Goal: Use online tool/utility: Utilize a website feature to perform a specific function

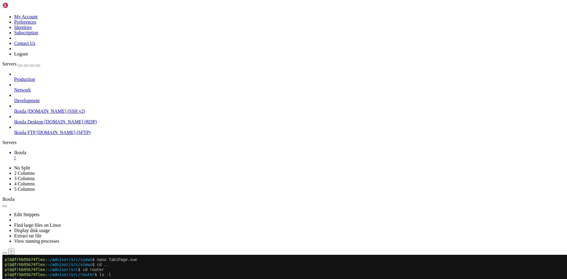
scroll to position [7967, 0]
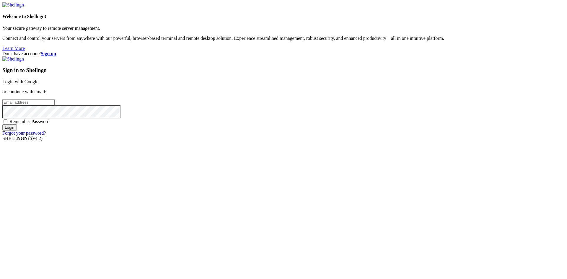
click at [38, 84] on link "Login with Google" at bounding box center [20, 81] width 36 height 5
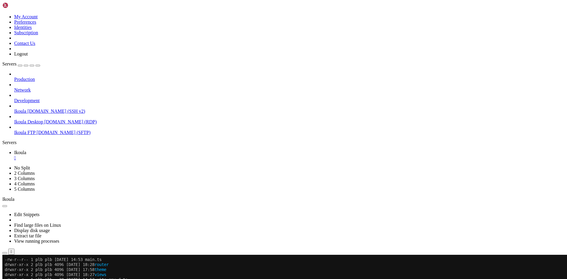
scroll to position [7967, 0]
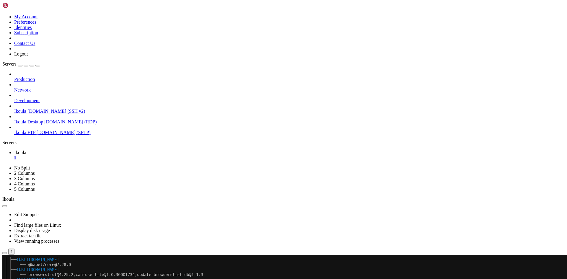
scroll to position [8620, 0]
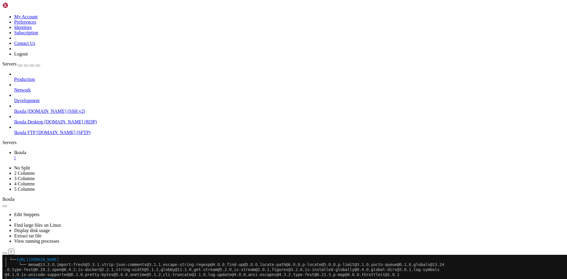
drag, startPoint x: 494, startPoint y: 495, endPoint x: 568, endPoint y: 533, distance: 83.4
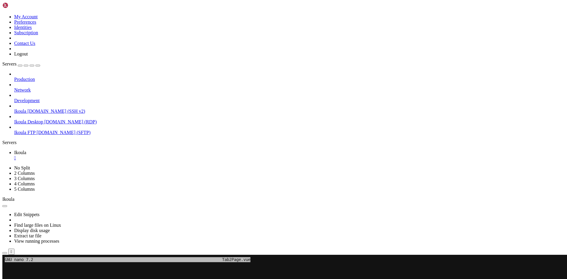
scroll to position [8791, 0]
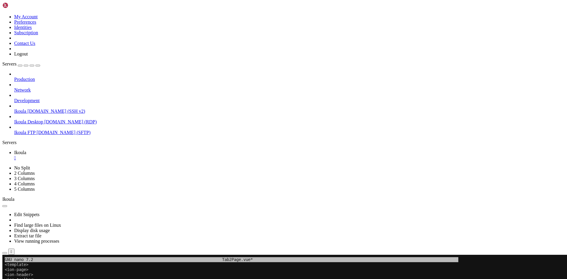
drag, startPoint x: 10, startPoint y: 385, endPoint x: 106, endPoint y: 409, distance: 99.0
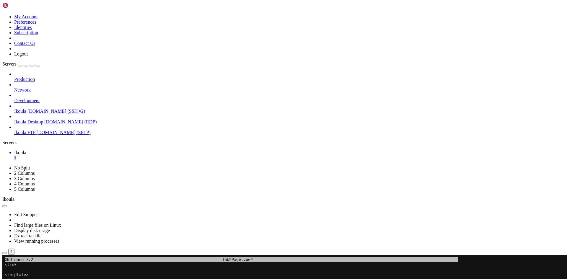
click at [21, 264] on x-row "<link" at bounding box center [249, 264] width 488 height 5
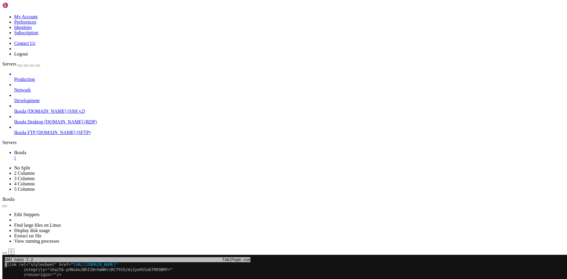
scroll to position [8912, 0]
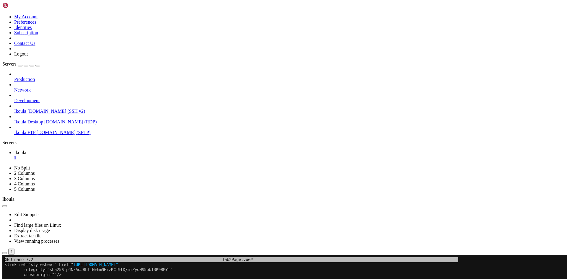
click at [82, 276] on x-row "crossorigin=""/>" at bounding box center [249, 274] width 488 height 5
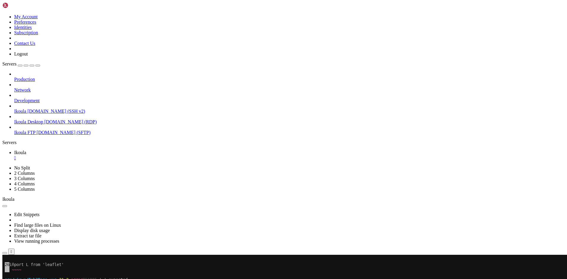
scroll to position [9434, 0]
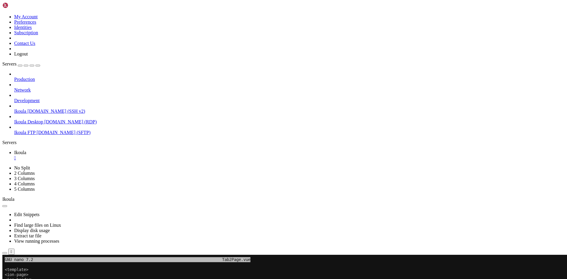
scroll to position [3, 1]
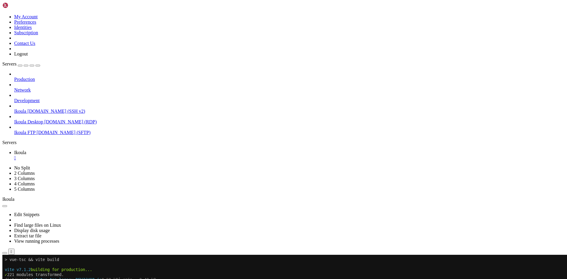
scroll to position [9977, 0]
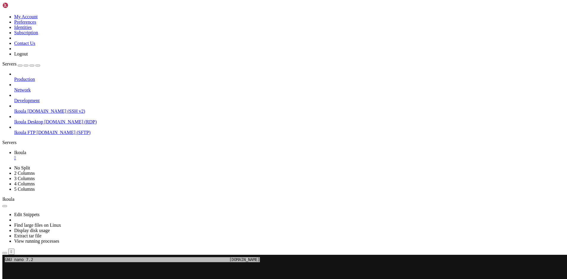
scroll to position [10318, 0]
click at [5, 255] on div at bounding box center [3, 255] width 2 height 0
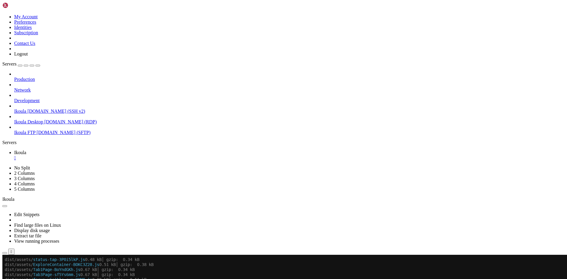
scroll to position [10740, 0]
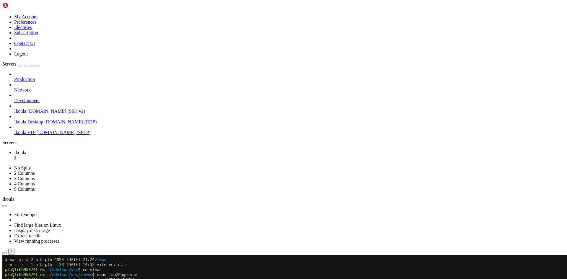
scroll to position [10961, 0]
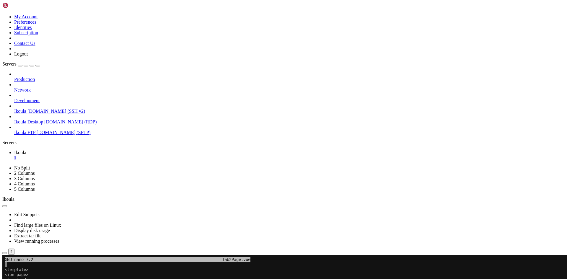
scroll to position [10971, 0]
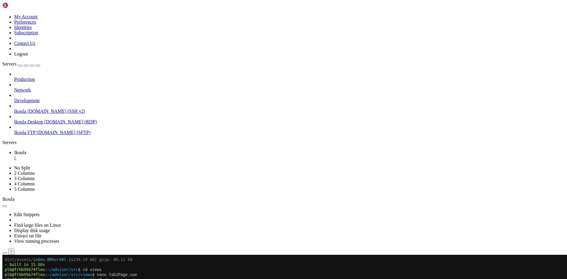
scroll to position [11182, 0]
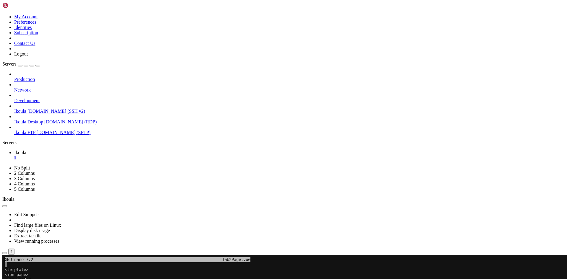
scroll to position [11197, 0]
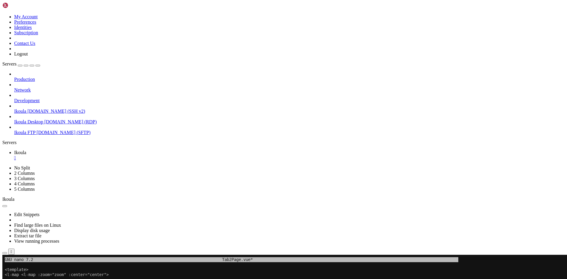
drag, startPoint x: 33, startPoint y: 276, endPoint x: 164, endPoint y: 342, distance: 147.1
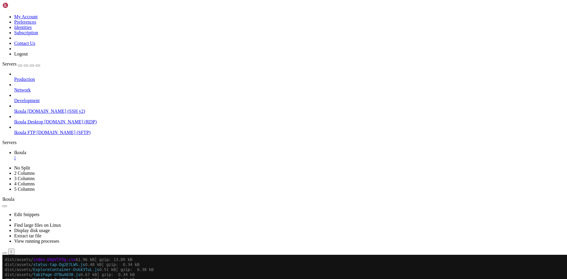
scroll to position [11348, 0]
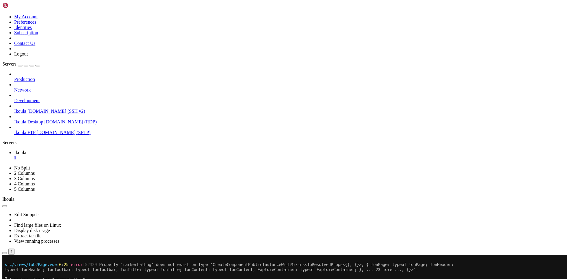
scroll to position [11519, 0]
